Goal: Task Accomplishment & Management: Manage account settings

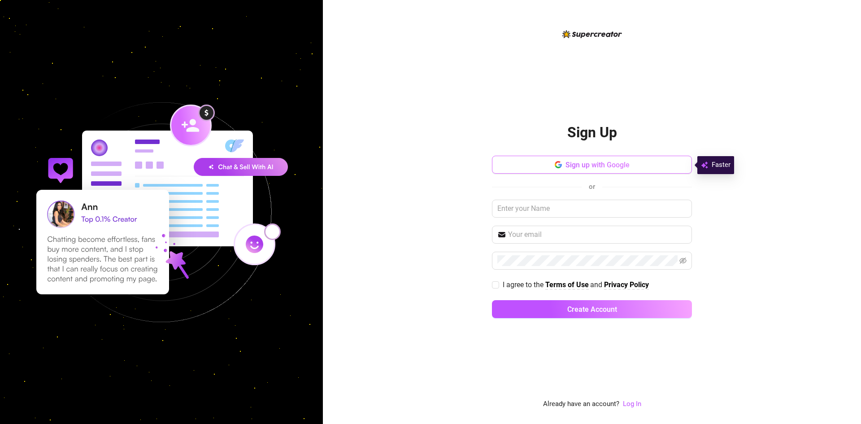
click at [541, 162] on button "Sign up with Google" at bounding box center [592, 165] width 200 height 18
click at [634, 403] on link "Log In" at bounding box center [632, 403] width 18 height 8
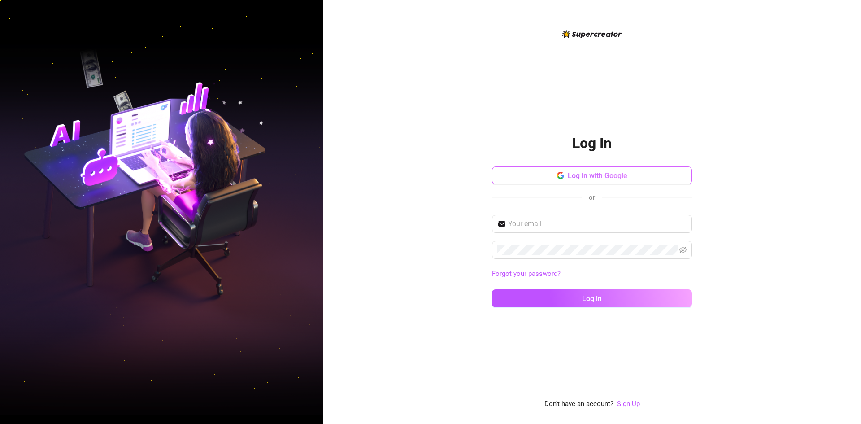
click at [554, 179] on button "Log in with Google" at bounding box center [592, 175] width 200 height 18
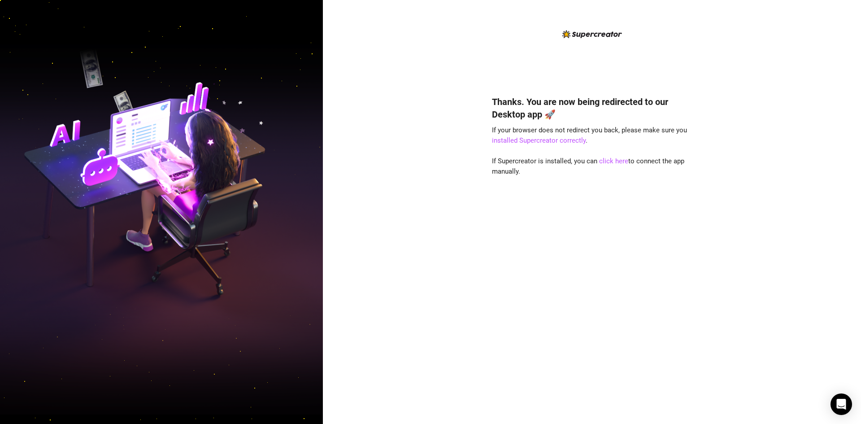
click at [569, 264] on div "Thanks. You are now being redirected to our Desktop app 🚀 If your browser does …" at bounding box center [592, 246] width 200 height 326
